Goal: Navigation & Orientation: Find specific page/section

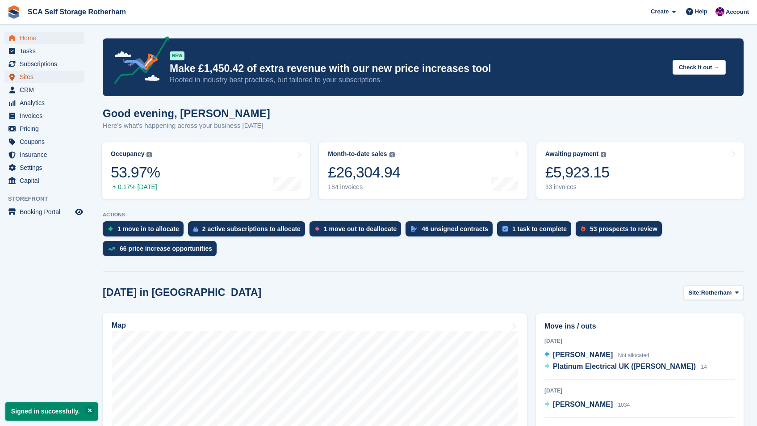
click at [35, 73] on span "Sites" at bounding box center [47, 77] width 54 height 13
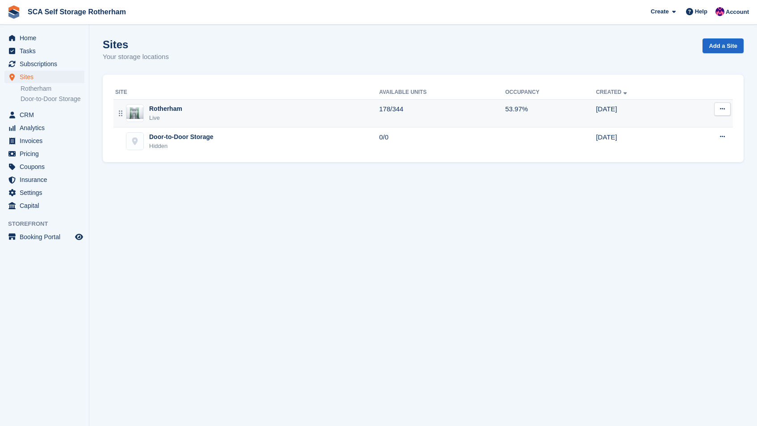
click at [231, 109] on div "Rotherham Live" at bounding box center [247, 113] width 264 height 18
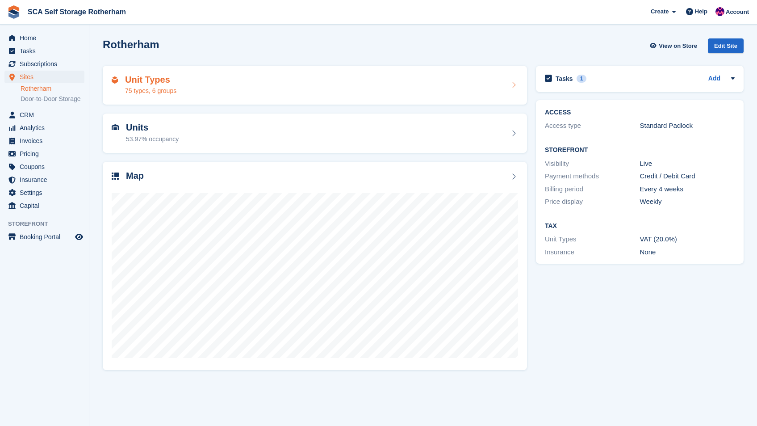
click at [436, 84] on div "Unit Types 75 types, 6 groups" at bounding box center [315, 85] width 407 height 21
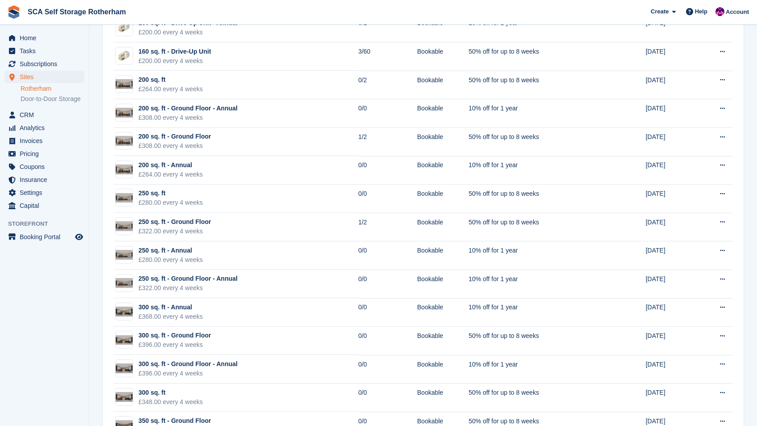
scroll to position [1271, 0]
